Goal: Information Seeking & Learning: Learn about a topic

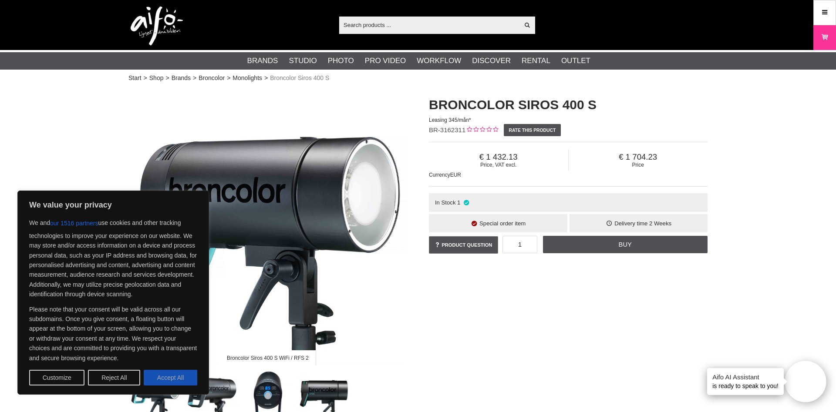
click at [159, 381] on button "Accept All" at bounding box center [171, 378] width 54 height 16
checkbox input "true"
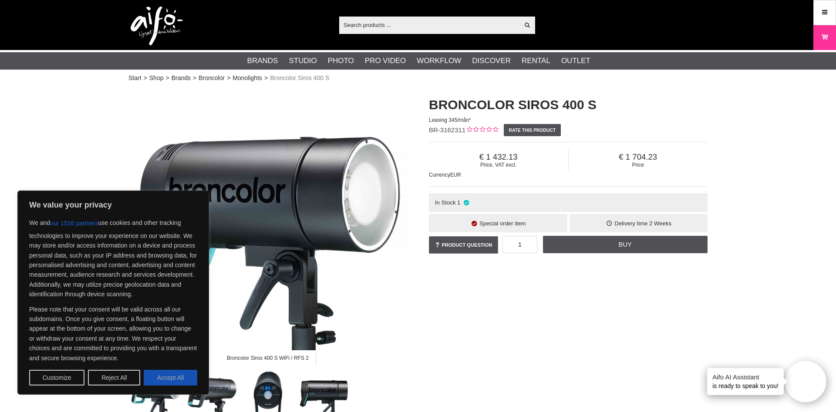
checkbox input "true"
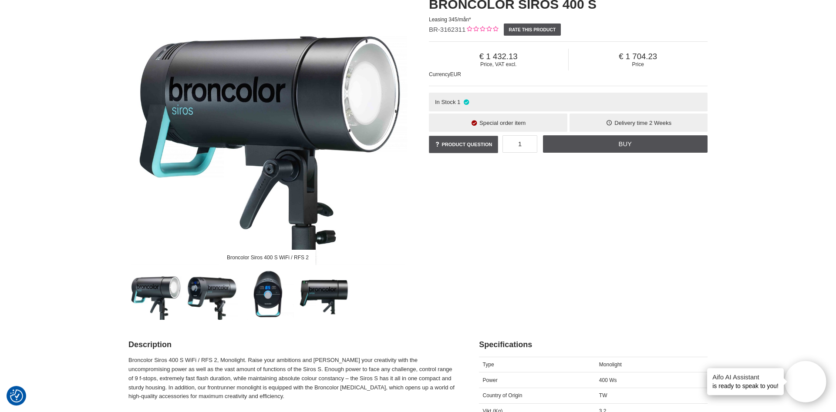
scroll to position [178, 0]
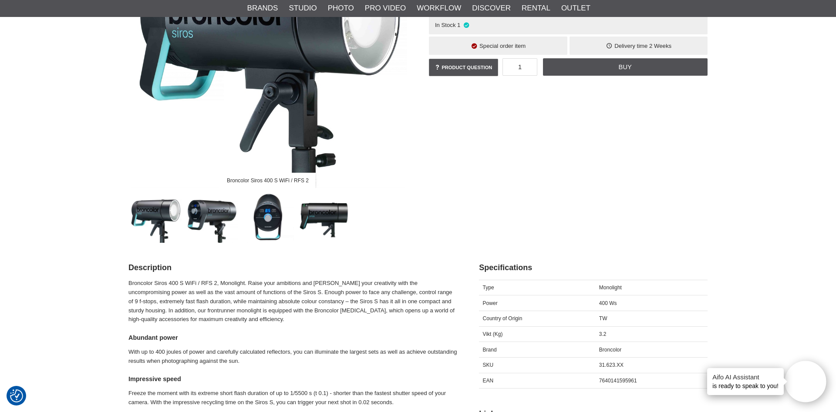
drag, startPoint x: 179, startPoint y: 306, endPoint x: 184, endPoint y: 305, distance: 5.3
click at [179, 306] on p "Broncolor Siros 400 S WiFi / RFS 2, Monolight. Raise your ambitions and [PERSON…" at bounding box center [292, 301] width 329 height 45
click at [267, 301] on p "Broncolor Siros 400 S WiFi / RFS 2, Monolight. Raise your ambitions and [PERSON…" at bounding box center [292, 301] width 329 height 45
click at [236, 304] on p "Broncolor Siros 400 S WiFi / RFS 2, Monolight. Raise your ambitions and [PERSON…" at bounding box center [292, 301] width 329 height 45
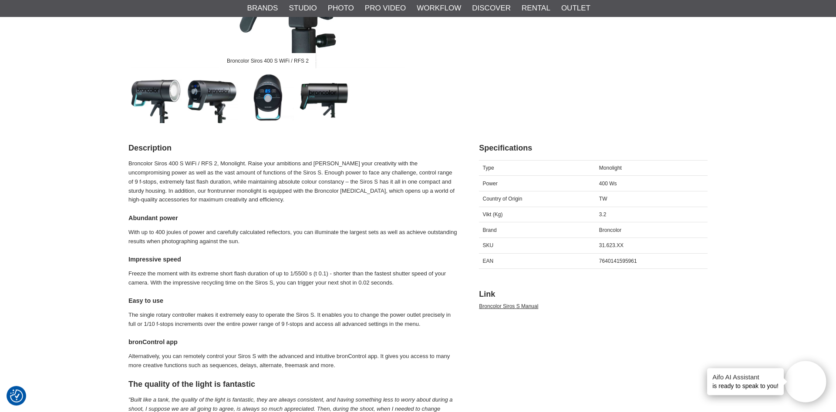
scroll to position [311, 0]
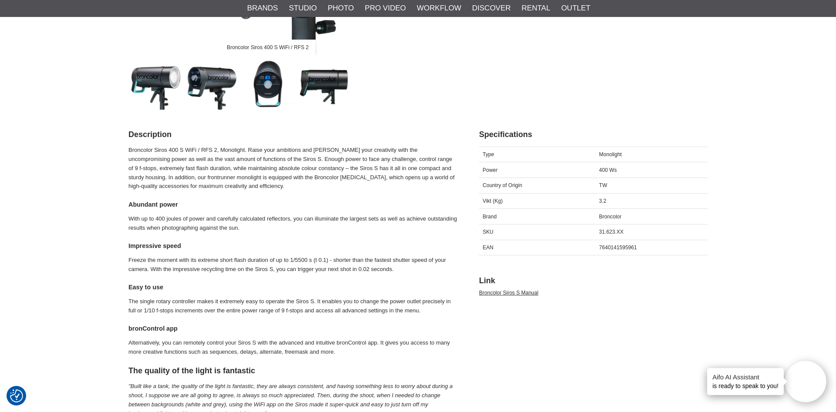
click at [165, 265] on p "Freeze the moment with its extreme short flash duration of up to 1/5500 s (t 0.…" at bounding box center [292, 265] width 329 height 18
click at [248, 258] on p "Freeze the moment with its extreme short flash duration of up to 1/5500 s (t 0.…" at bounding box center [292, 265] width 329 height 18
drag, startPoint x: 246, startPoint y: 258, endPoint x: 274, endPoint y: 259, distance: 27.4
click at [255, 259] on p "Freeze the moment with its extreme short flash duration of up to 1/5500 s (t 0.…" at bounding box center [292, 265] width 329 height 18
click at [196, 265] on p "Freeze the moment with its extreme short flash duration of up to 1/5500 s (t 0.…" at bounding box center [292, 265] width 329 height 18
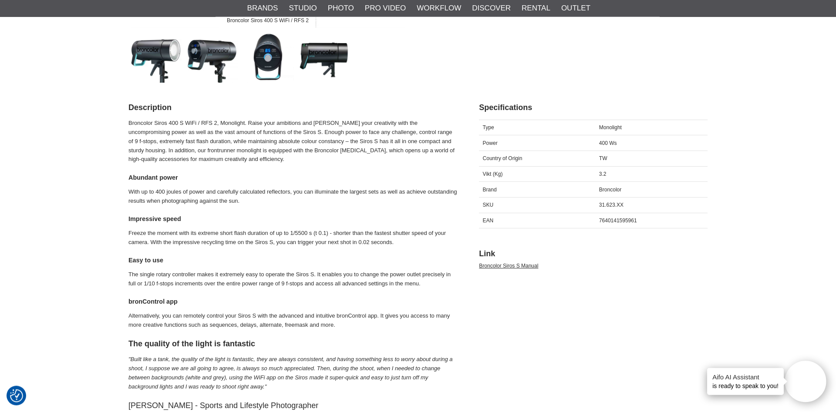
scroll to position [355, 0]
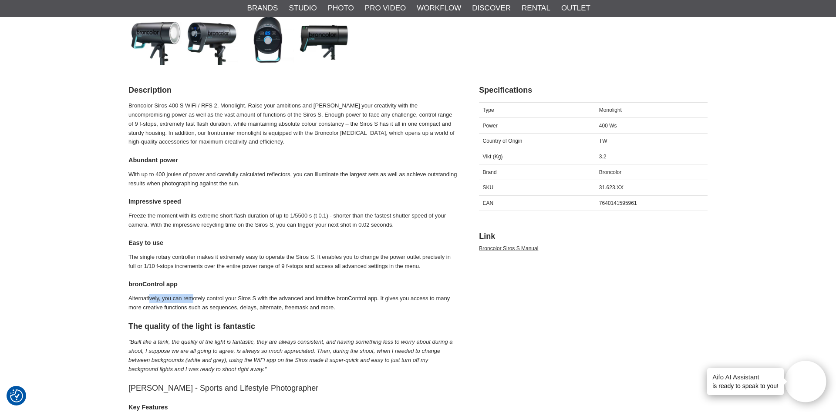
drag, startPoint x: 150, startPoint y: 299, endPoint x: 199, endPoint y: 297, distance: 49.6
click at [197, 297] on p "Alternatively, you can remotely control your Siros S with the advanced and intu…" at bounding box center [292, 303] width 329 height 18
click at [205, 307] on p "Alternatively, you can remotely control your Siros S with the advanced and intu…" at bounding box center [292, 303] width 329 height 18
click at [518, 250] on link "Broncolor Siros S Manual" at bounding box center [508, 248] width 59 height 6
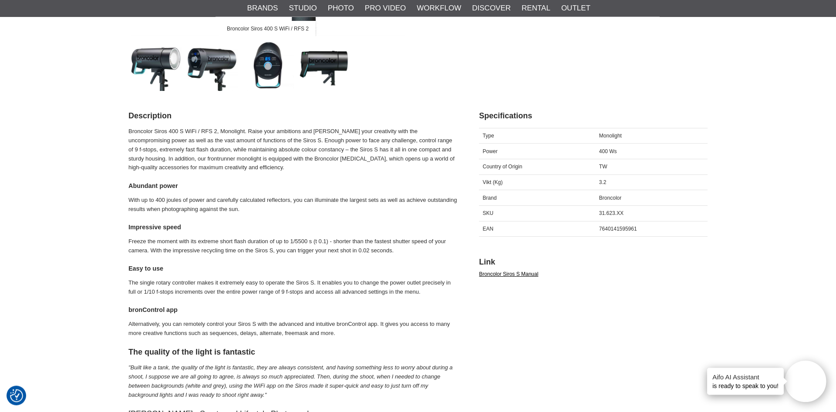
scroll to position [0, 0]
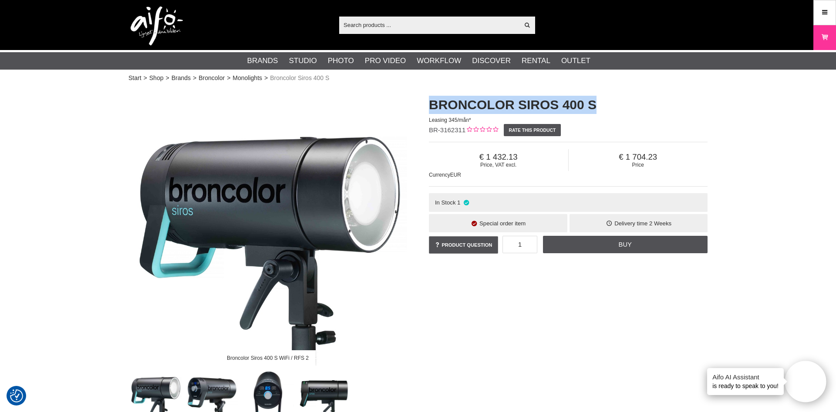
drag, startPoint x: 615, startPoint y: 108, endPoint x: 420, endPoint y: 107, distance: 195.4
click at [420, 107] on div "Broncolor Siros 400 S Leasing 345/mån* BR-3162311 Rate this product Price, VAT …" at bounding box center [568, 175] width 300 height 177
copy h1 "Broncolor Siros 400 S"
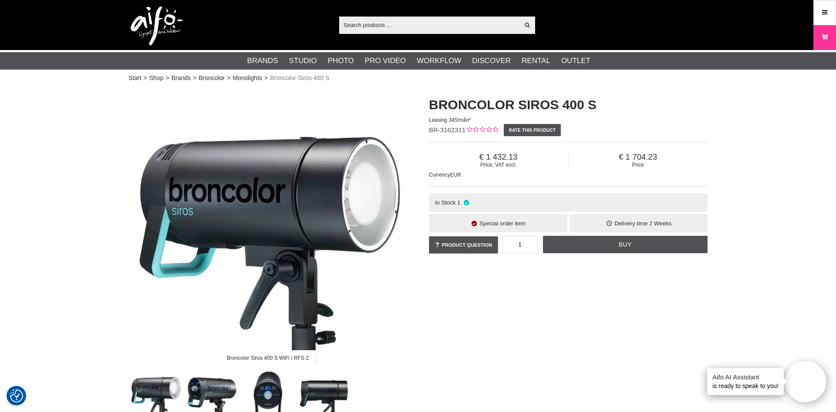
click at [712, 99] on div "Broncolor Siros 400 S Leasing 345/mån* BR-3162311 Rate this product Price, VAT …" at bounding box center [568, 175] width 300 height 177
